Goal: Check status: Check status

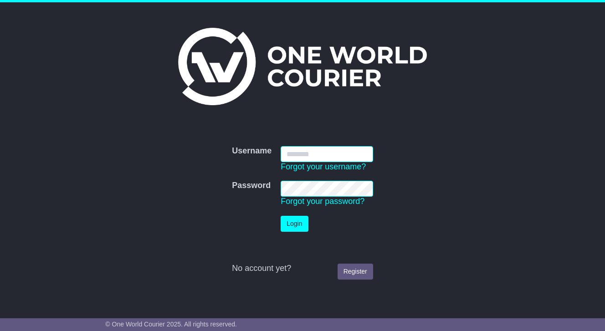
click at [318, 153] on input "Username" at bounding box center [326, 154] width 92 height 16
type input "**********"
click at [342, 153] on input "**********" at bounding box center [326, 154] width 92 height 16
click at [293, 232] on td "Login" at bounding box center [327, 223] width 102 height 25
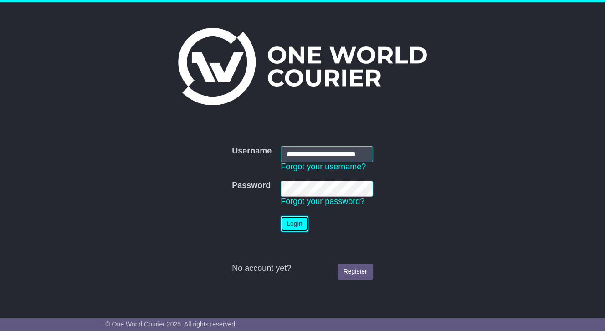
click at [292, 227] on button "Login" at bounding box center [293, 224] width 27 height 16
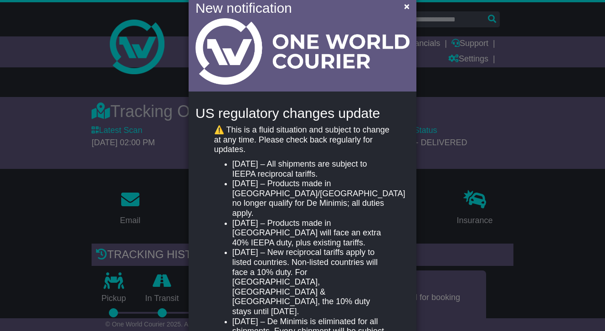
scroll to position [23, 0]
click at [409, 12] on button "×" at bounding box center [406, 5] width 15 height 19
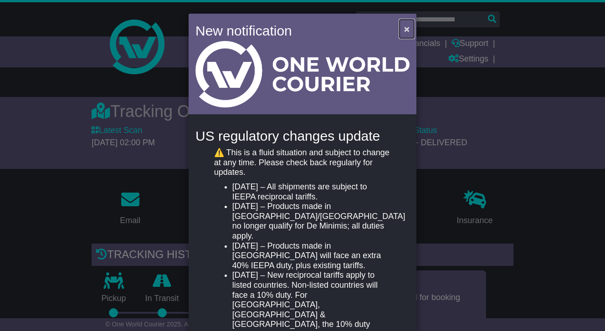
click at [404, 24] on span "×" at bounding box center [406, 29] width 5 height 10
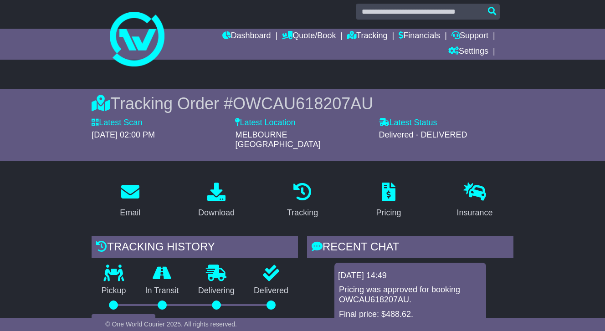
scroll to position [0, 0]
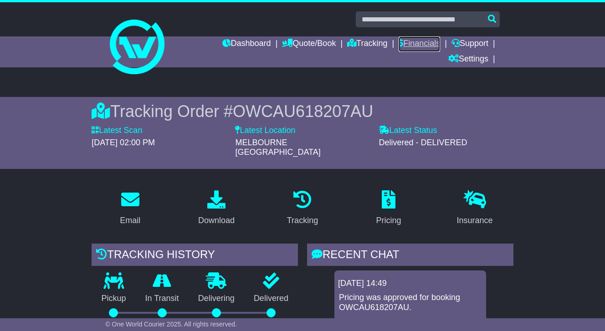
click at [422, 43] on link "Financials" at bounding box center [418, 43] width 41 height 15
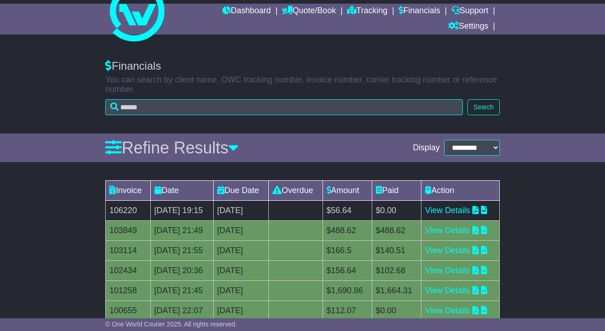
scroll to position [91, 0]
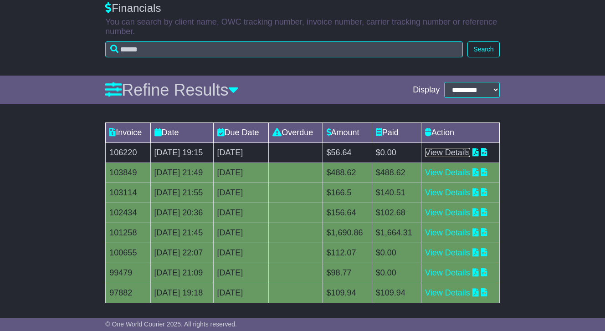
click at [461, 157] on link "View Details" at bounding box center [447, 152] width 45 height 9
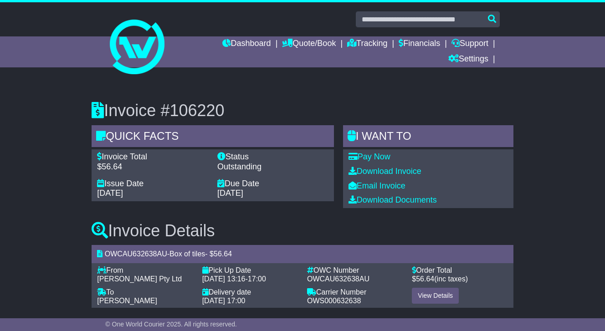
scroll to position [6, 0]
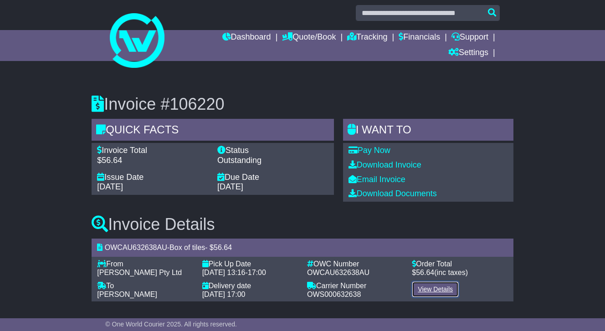
click at [423, 293] on link "View Details" at bounding box center [435, 289] width 47 height 16
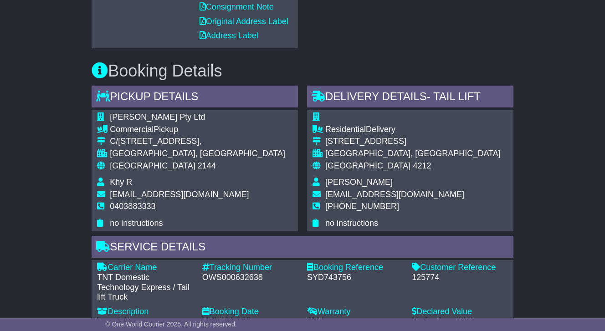
scroll to position [603, 0]
